Goal: Contribute content: Add original content to the website for others to see

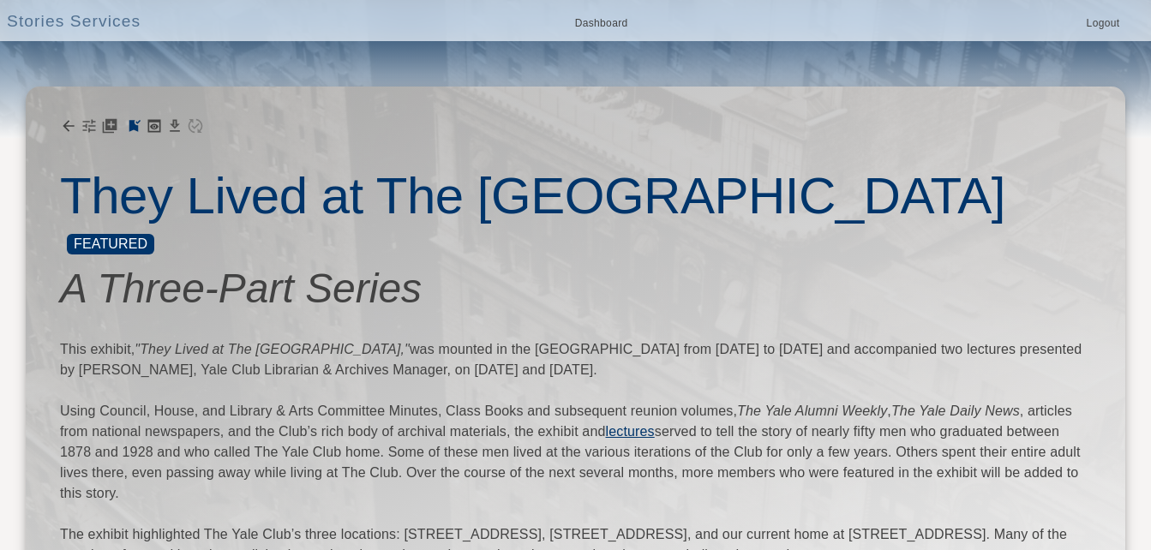
click at [608, 20] on link "Dashboard" at bounding box center [601, 25] width 70 height 20
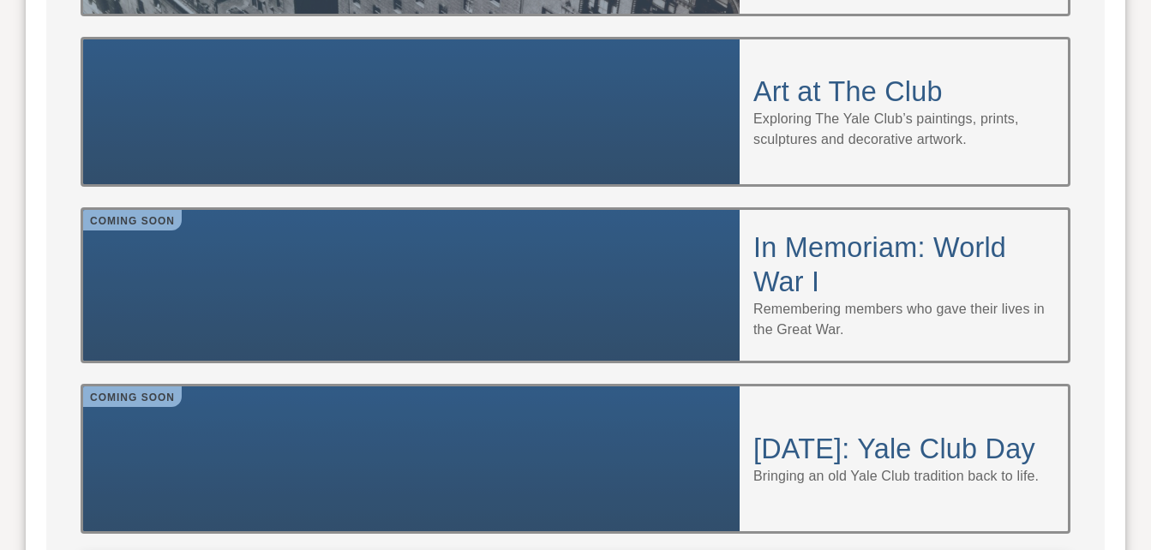
scroll to position [1628, 0]
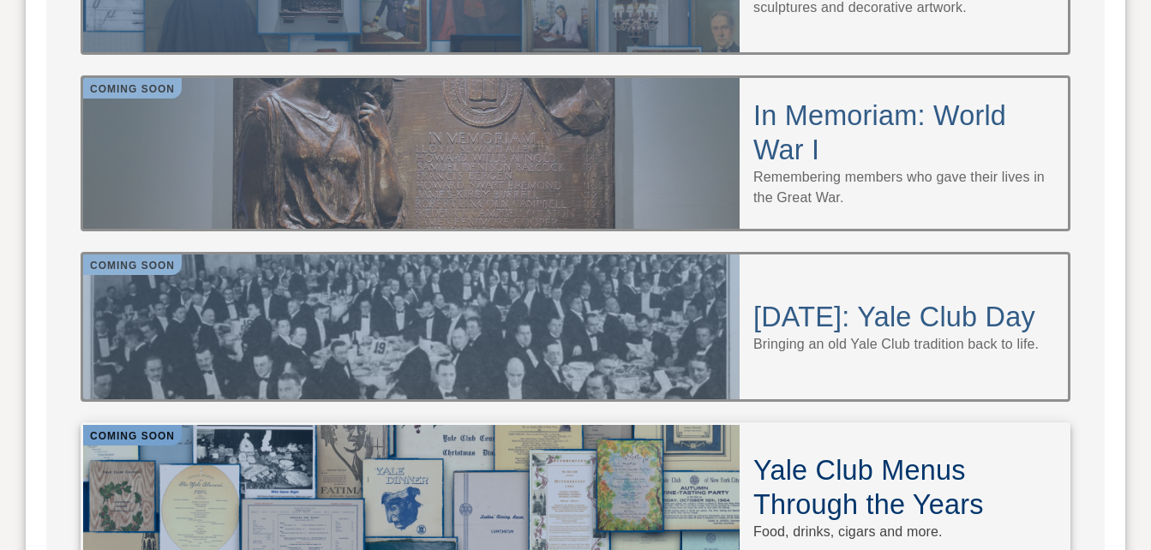
click at [830, 453] on h4 "Yale Club Menus Through the Years" at bounding box center [903, 487] width 301 height 69
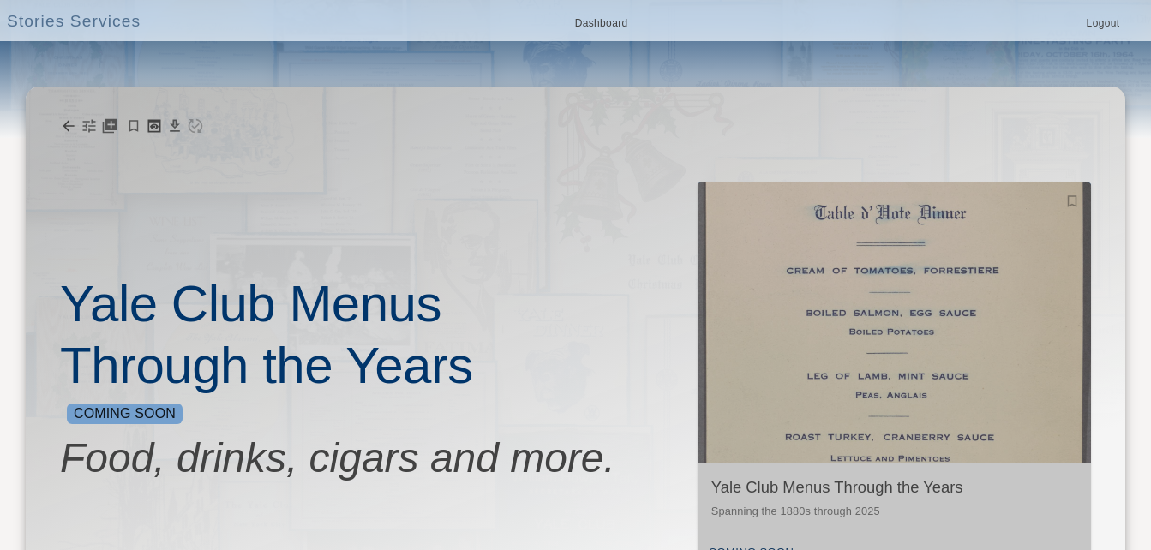
click at [868, 350] on img "button" at bounding box center [893, 322] width 393 height 281
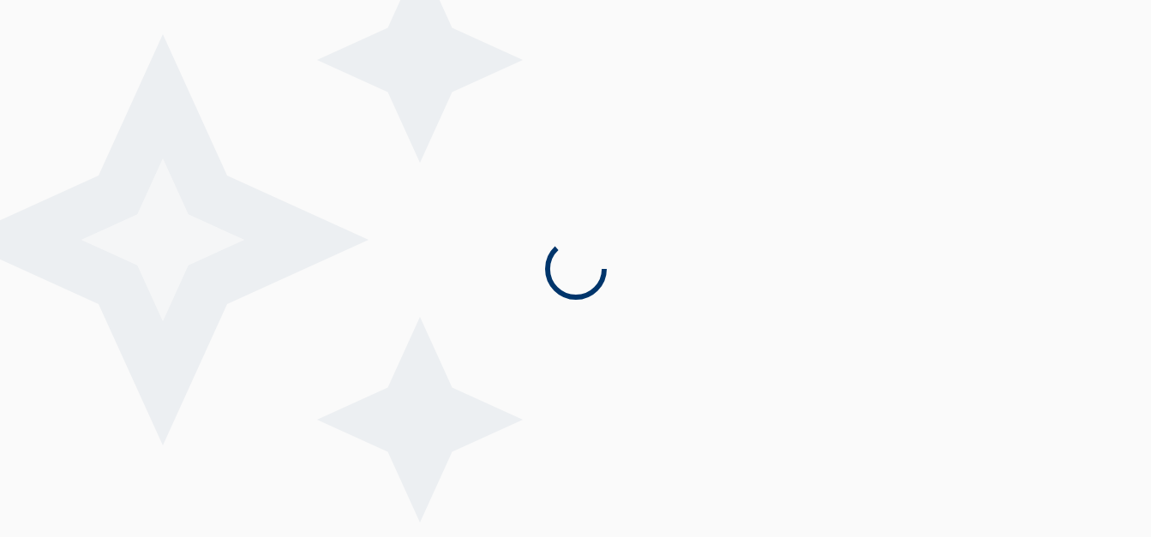
click at [313, 399] on icon at bounding box center [239, 239] width 617 height 617
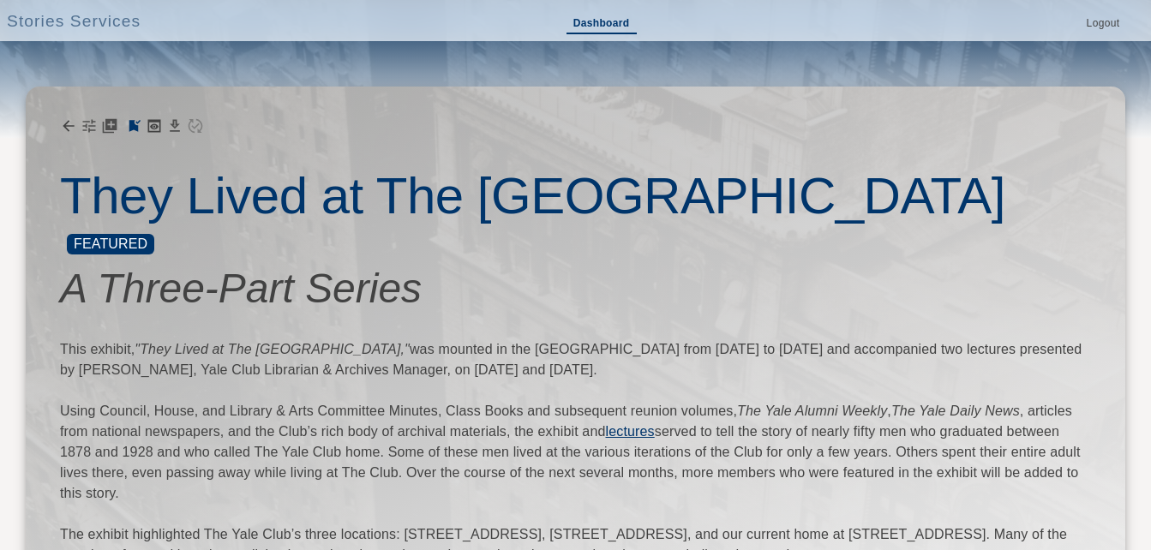
click at [600, 25] on link "Dashboard" at bounding box center [601, 25] width 70 height 20
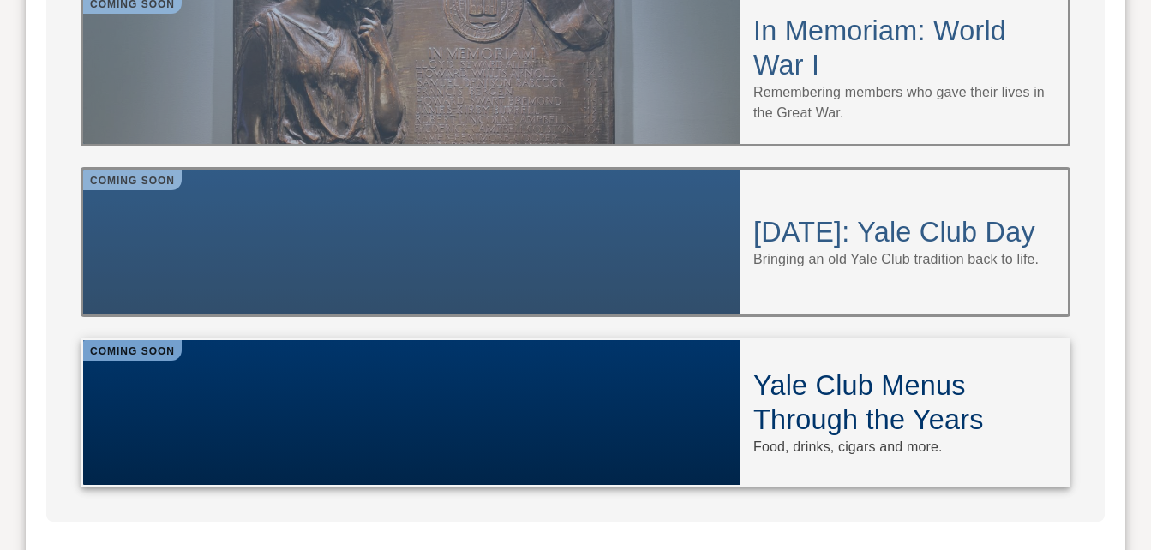
scroll to position [1714, 0]
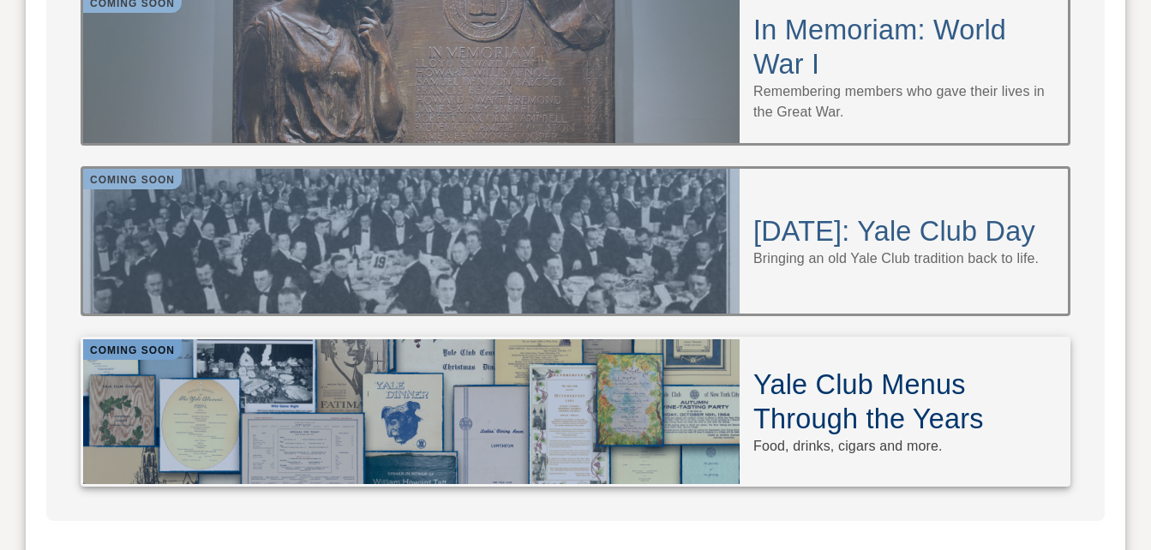
click at [694, 339] on div at bounding box center [411, 411] width 656 height 145
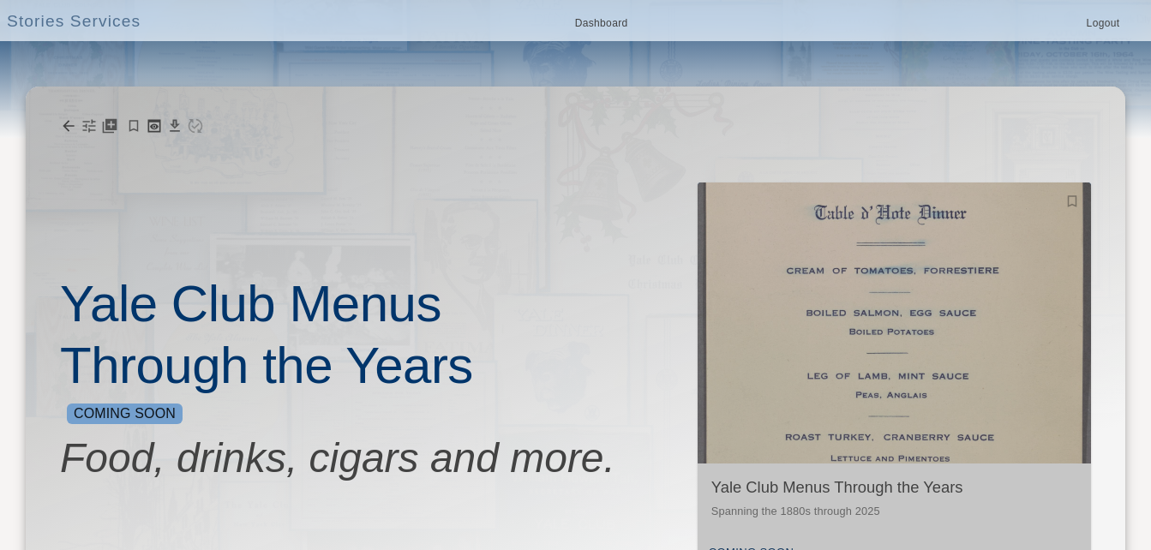
click at [902, 368] on img "button" at bounding box center [893, 322] width 393 height 281
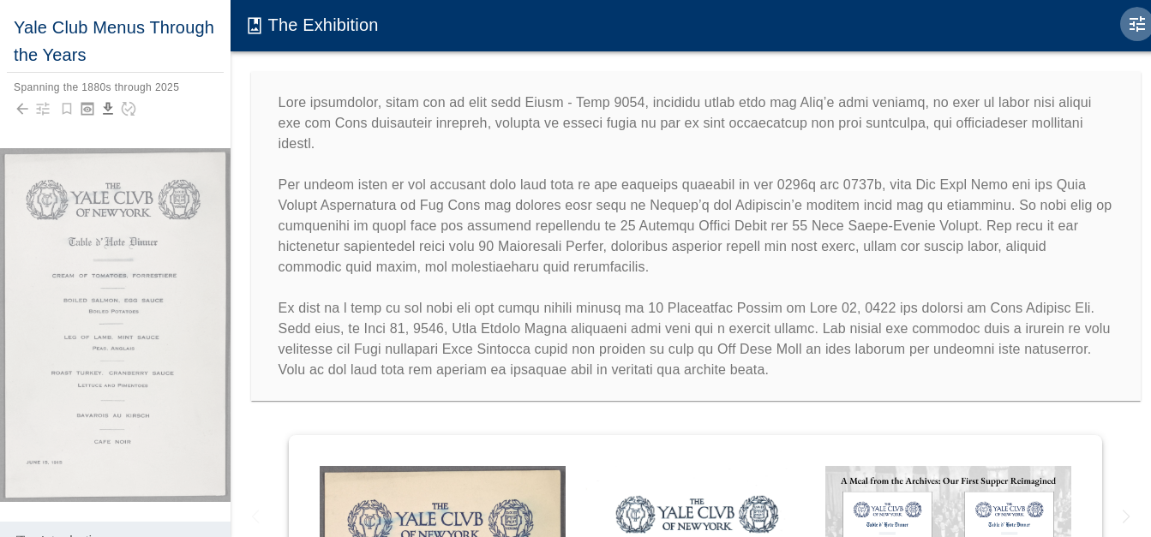
click at [1140, 25] on icon "Edit Moment" at bounding box center [1136, 23] width 15 height 15
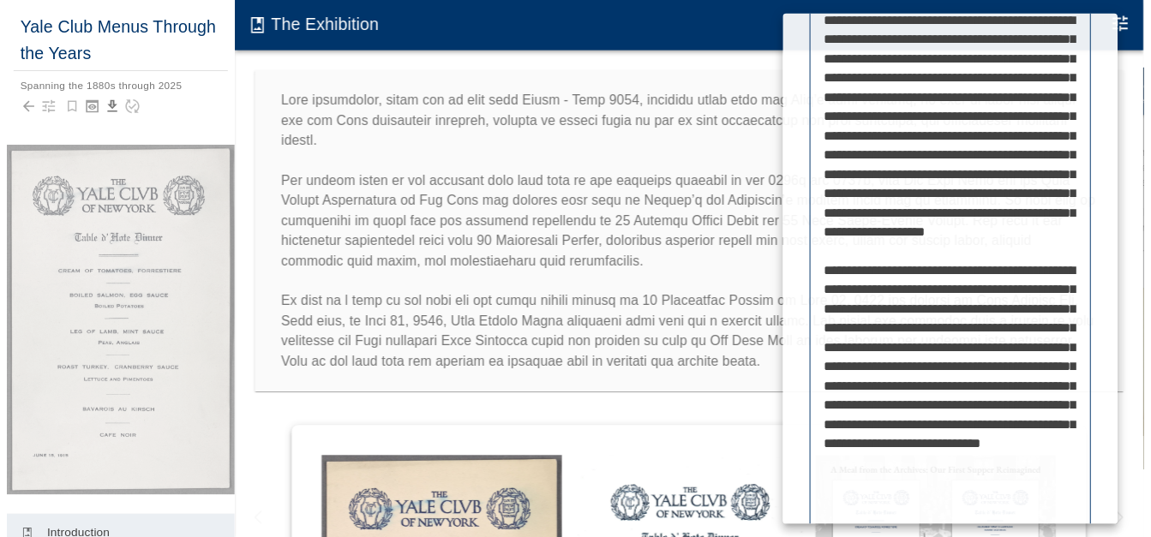
scroll to position [827, 0]
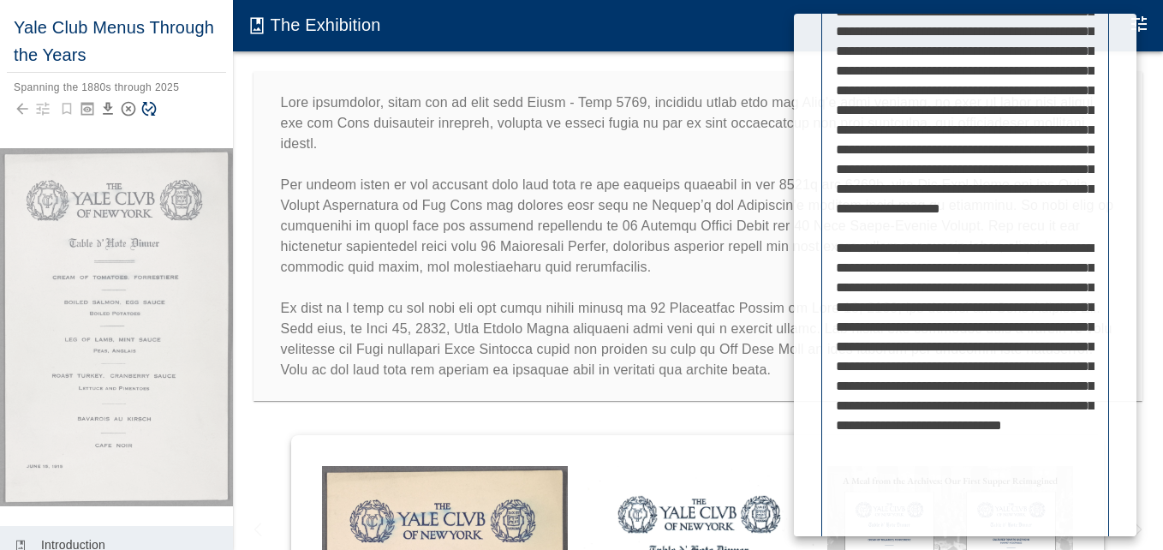
type textarea "**********"
click at [148, 107] on div at bounding box center [581, 275] width 1163 height 550
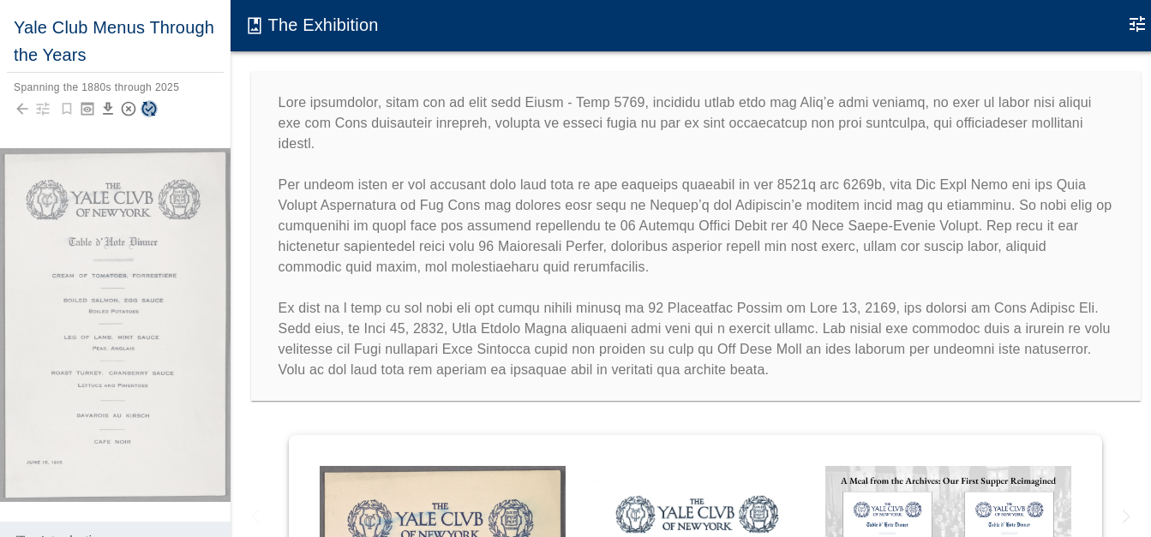
click at [150, 108] on icon "Save Story" at bounding box center [149, 108] width 17 height 17
click at [154, 105] on icon "Failed to save Story. Please reset Story or try again" at bounding box center [149, 109] width 15 height 15
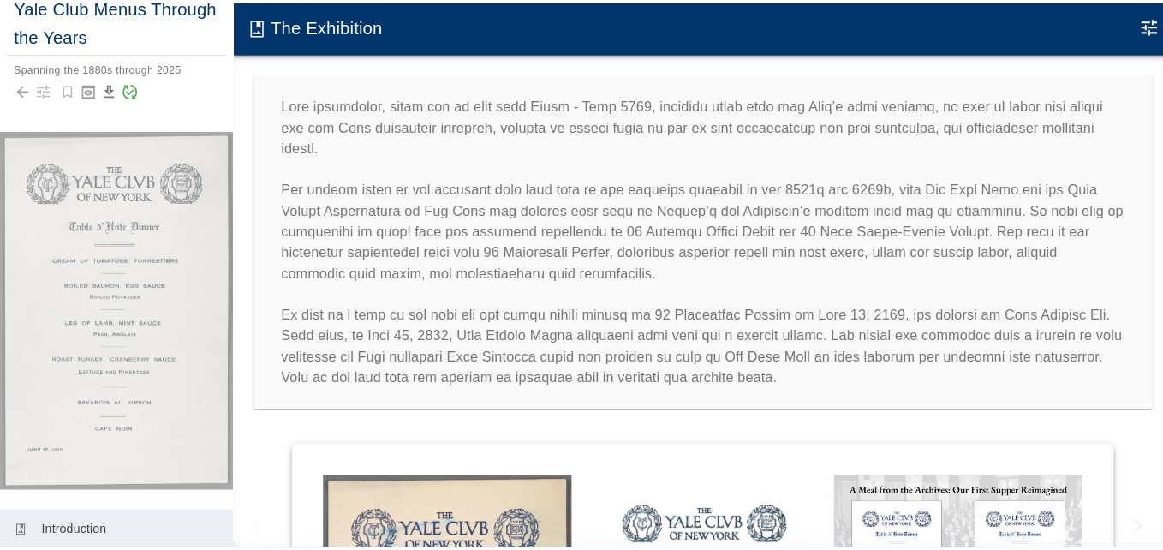
scroll to position [0, 0]
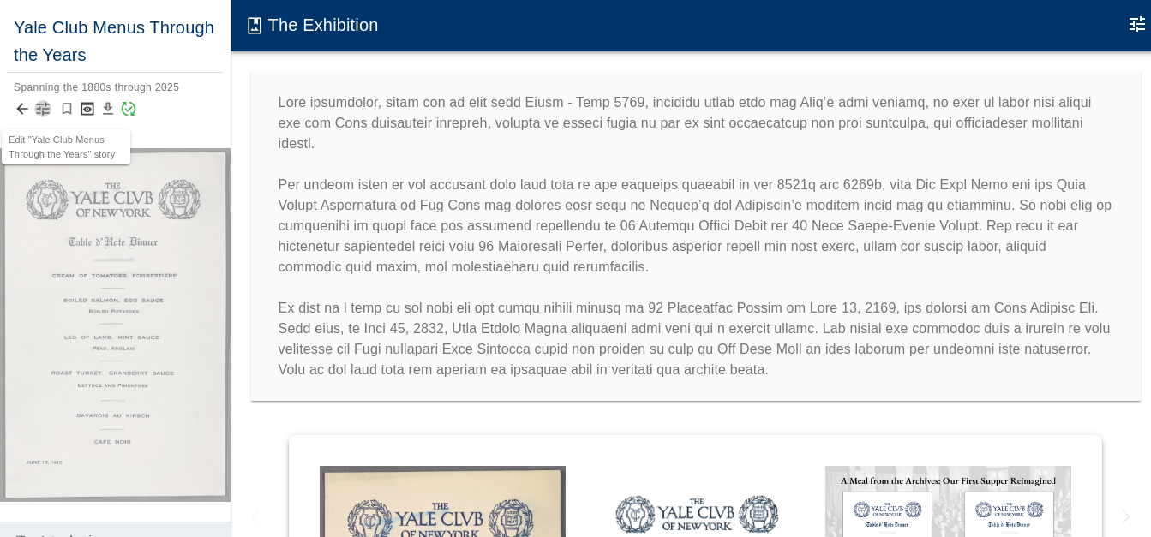
click at [41, 109] on icon "button" at bounding box center [42, 108] width 17 height 17
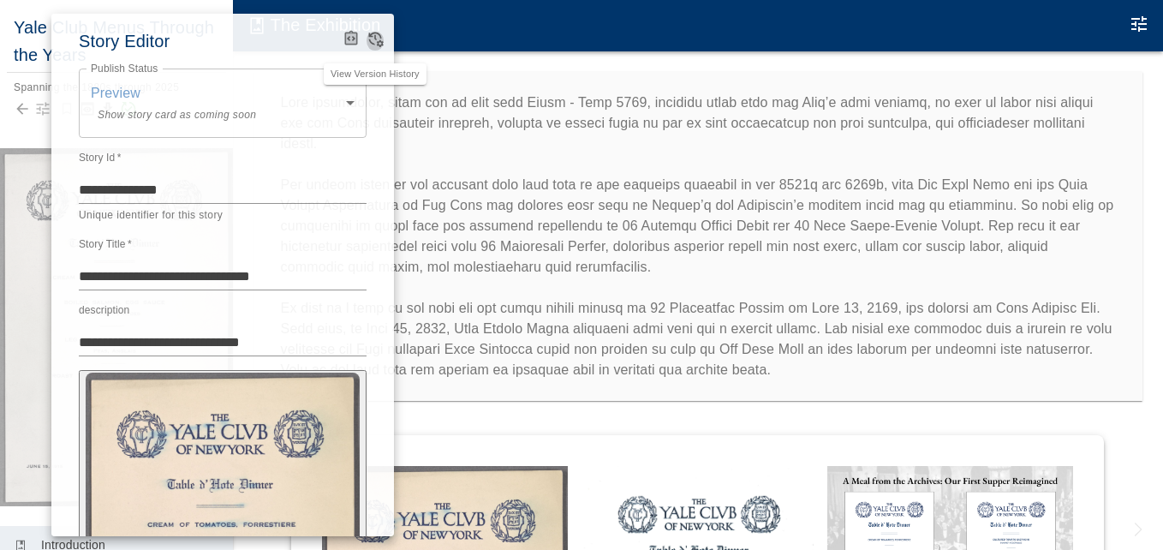
click at [378, 36] on icon "View Version History" at bounding box center [375, 38] width 17 height 17
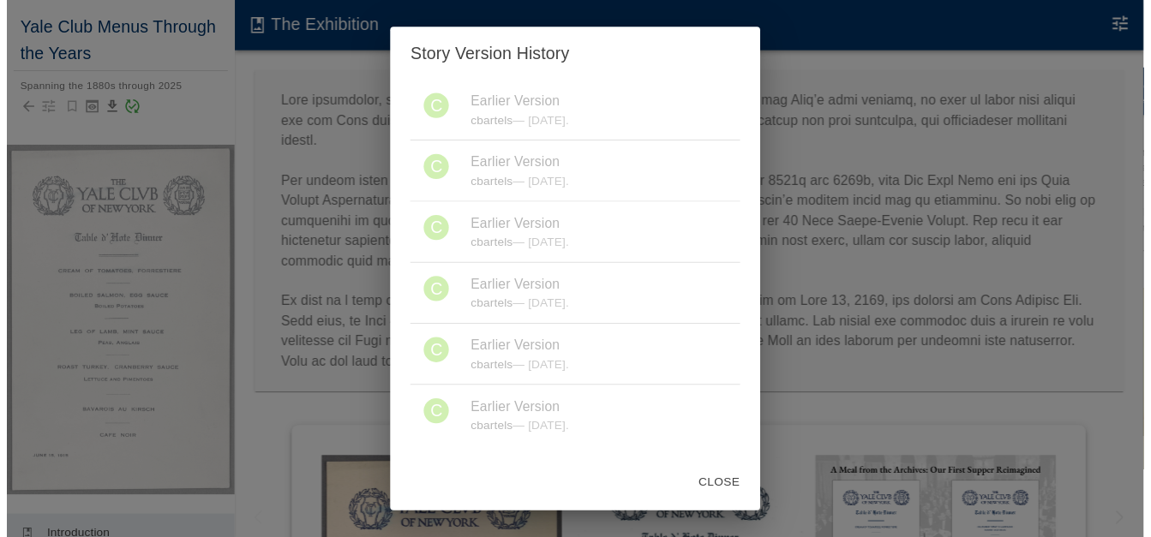
scroll to position [1207, 0]
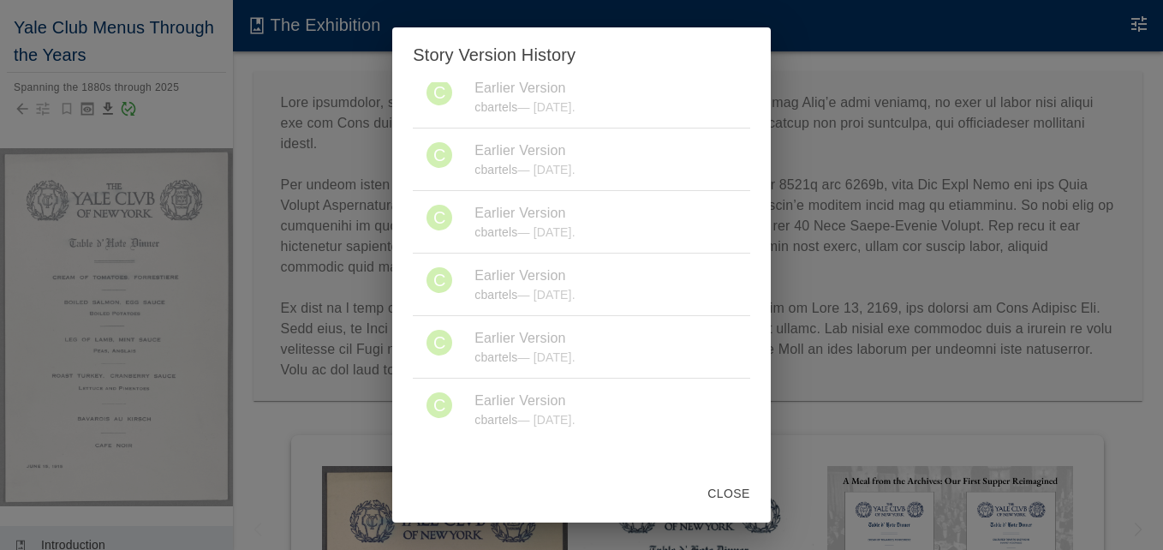
drag, startPoint x: 224, startPoint y: 78, endPoint x: 216, endPoint y: 134, distance: 56.2
click at [216, 134] on div "Story Version History You are viewing the latest version of this story. This st…" at bounding box center [581, 275] width 1163 height 550
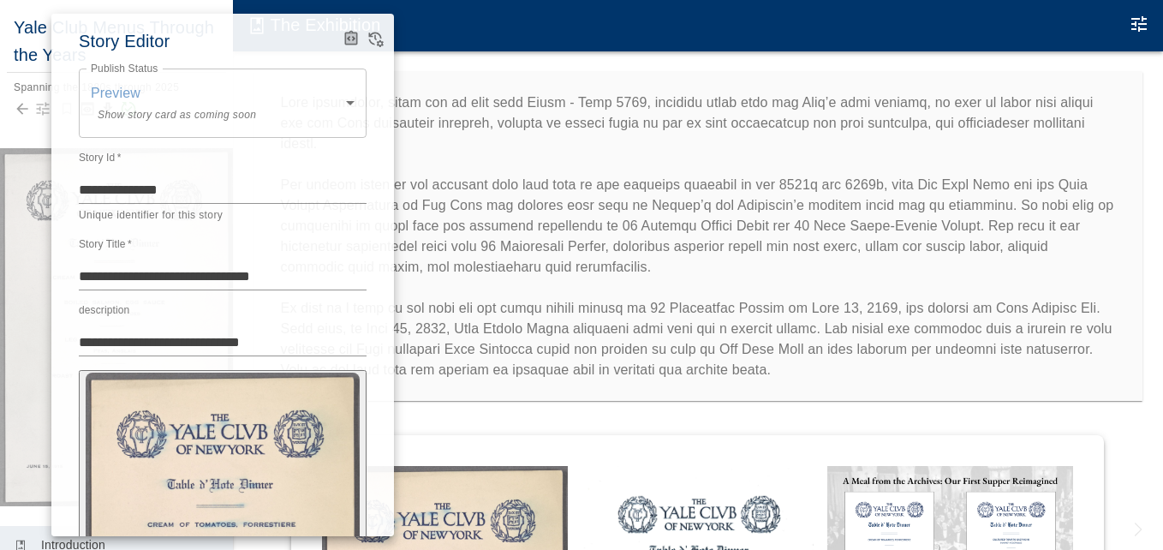
drag, startPoint x: 216, startPoint y: 134, endPoint x: 436, endPoint y: 47, distance: 236.6
click at [436, 47] on div at bounding box center [581, 275] width 1163 height 550
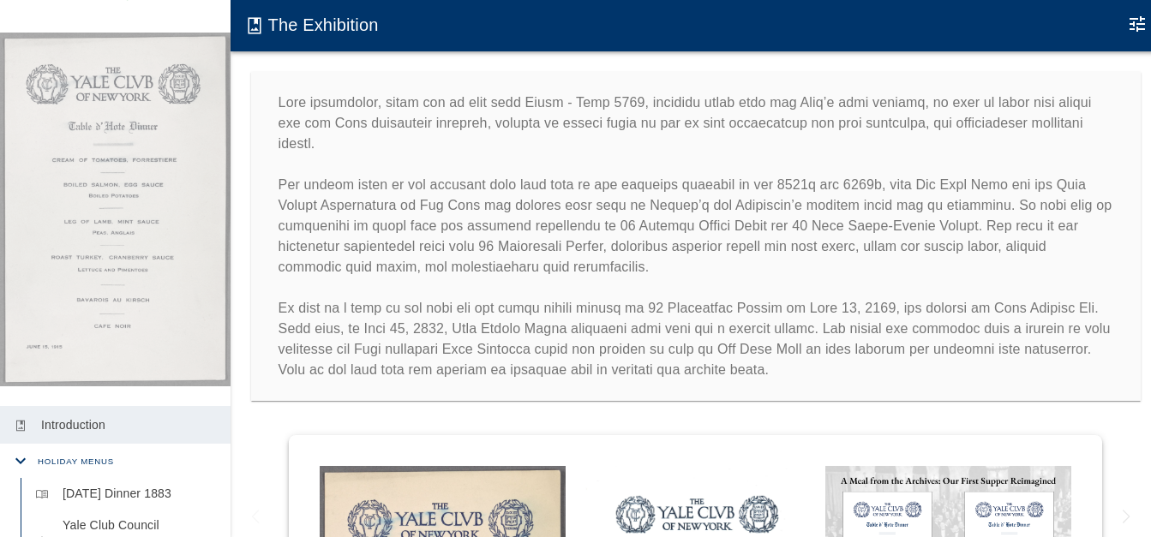
scroll to position [111, 0]
click at [231, 168] on div "Yale Club Menus Through the Years Spanning the 1880s through 2025 photo_album I…" at bounding box center [575, 268] width 1151 height 537
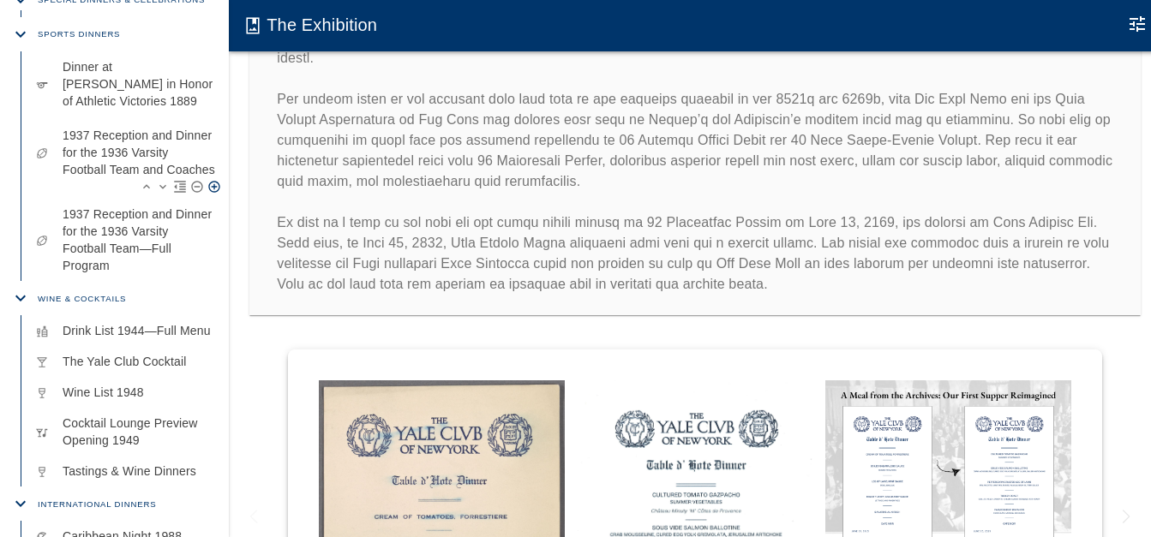
scroll to position [1556, 0]
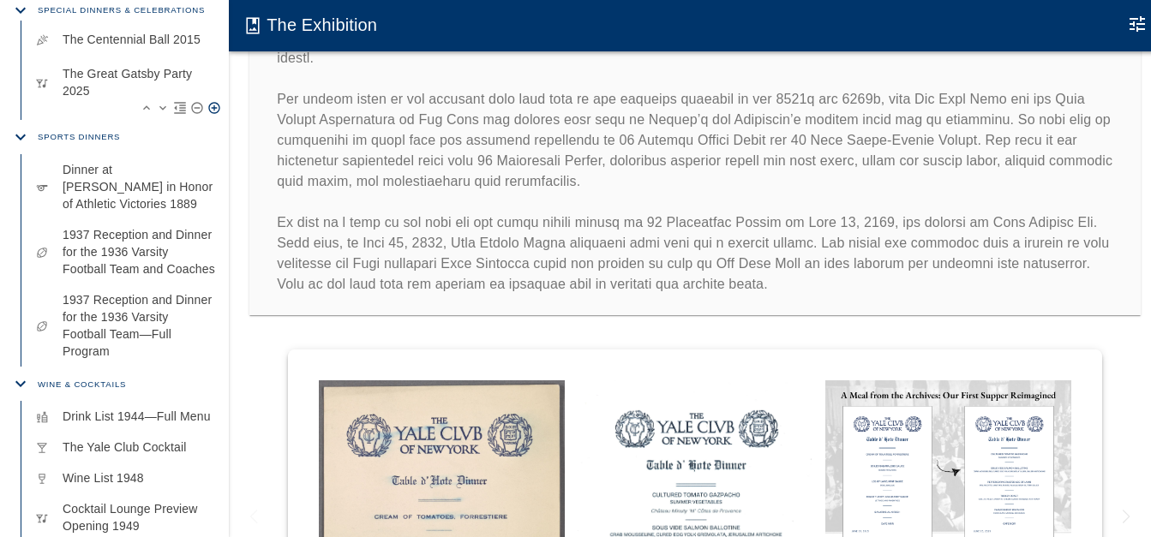
click at [125, 99] on p "The Great Gatsby Party 2025" at bounding box center [139, 82] width 153 height 34
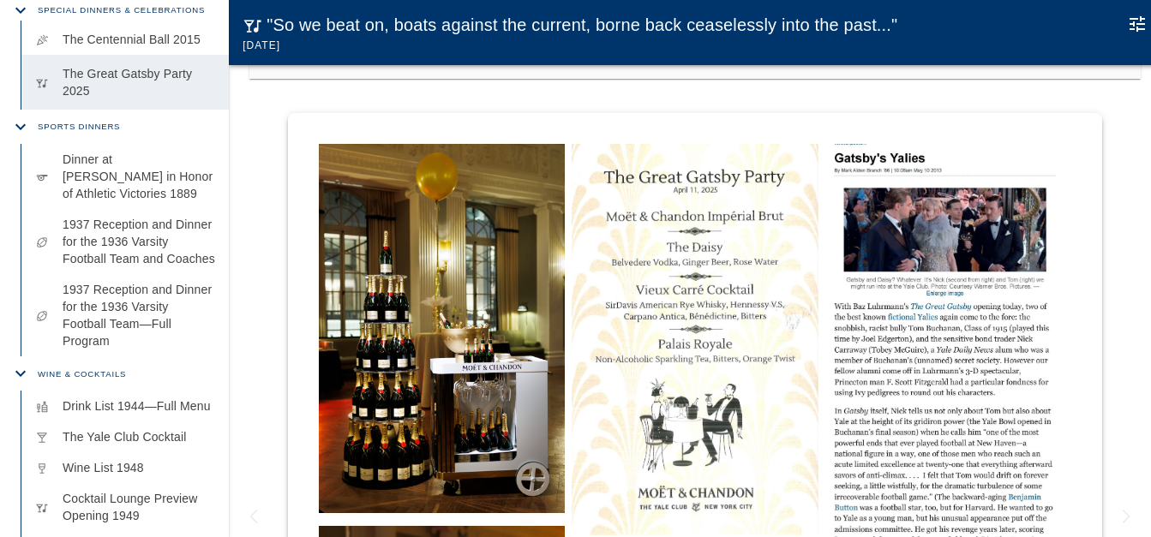
scroll to position [600, 0]
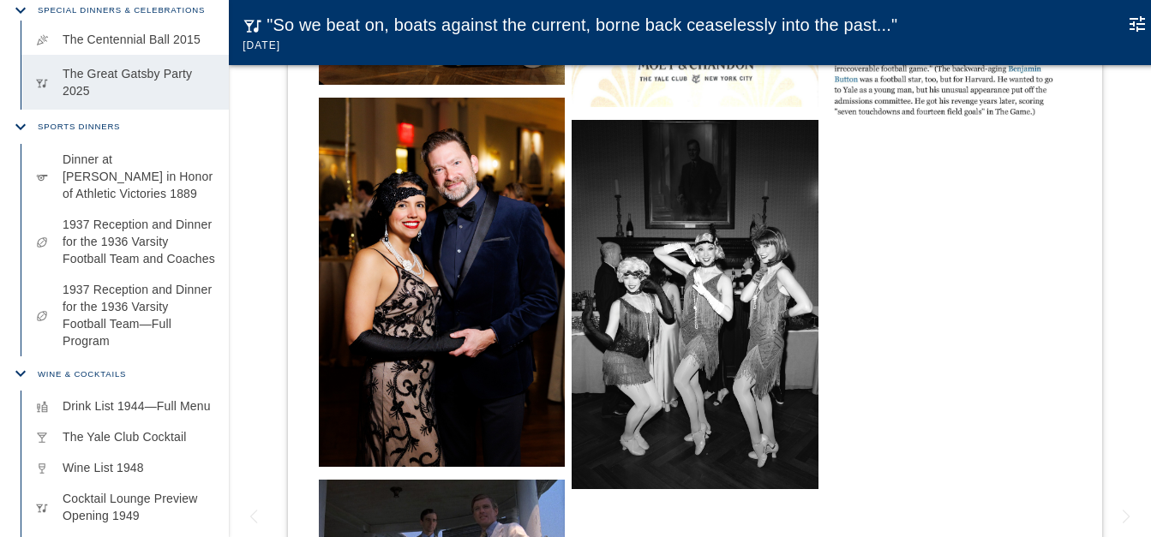
click at [471, 244] on img at bounding box center [442, 282] width 246 height 369
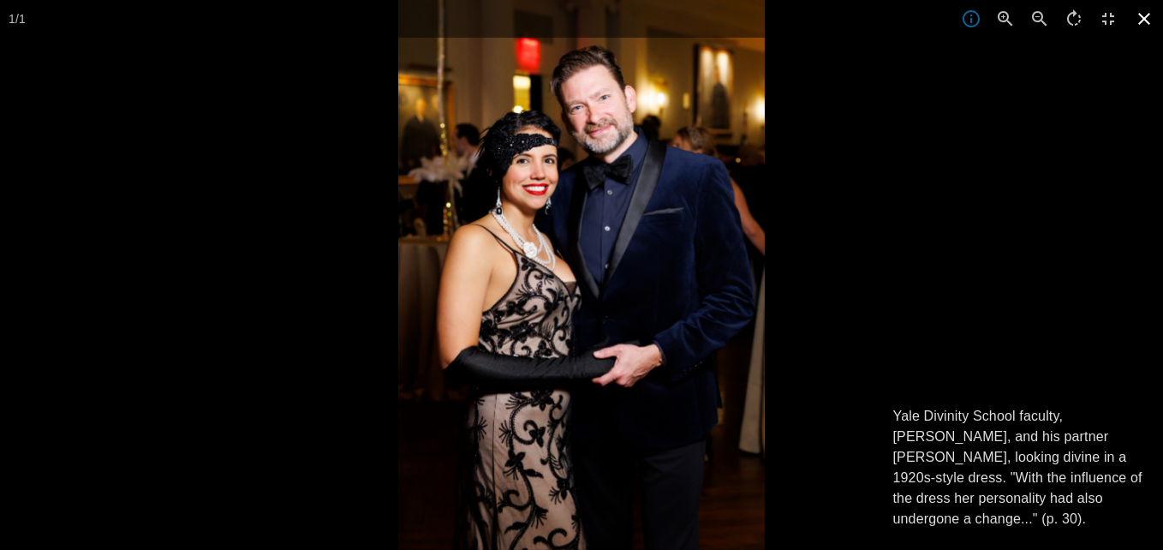
click at [1146, 10] on icon at bounding box center [1145, 19] width 38 height 38
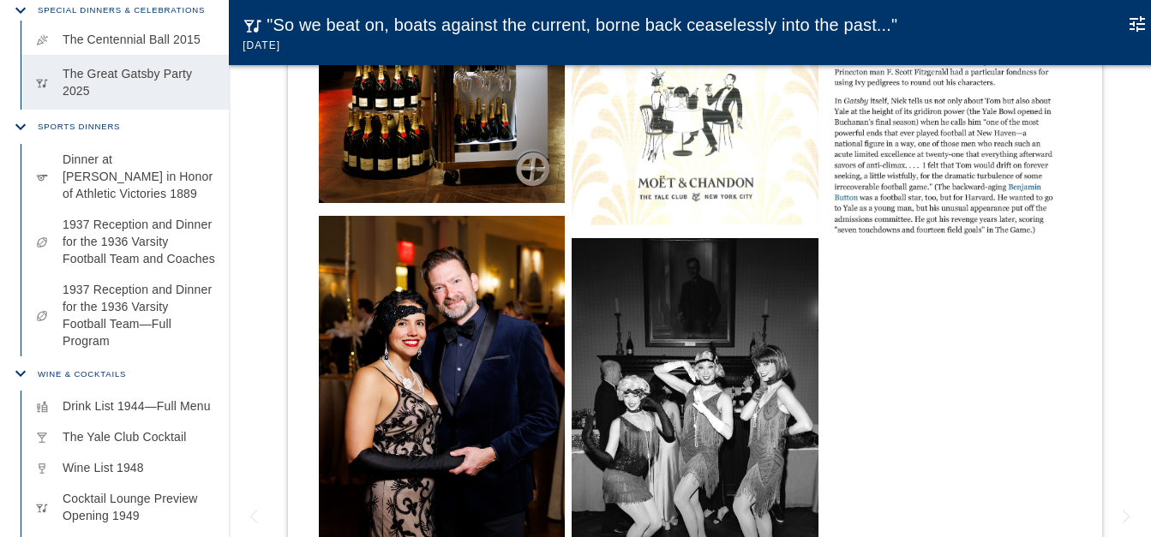
scroll to position [514, 0]
